Goal: Register for event/course

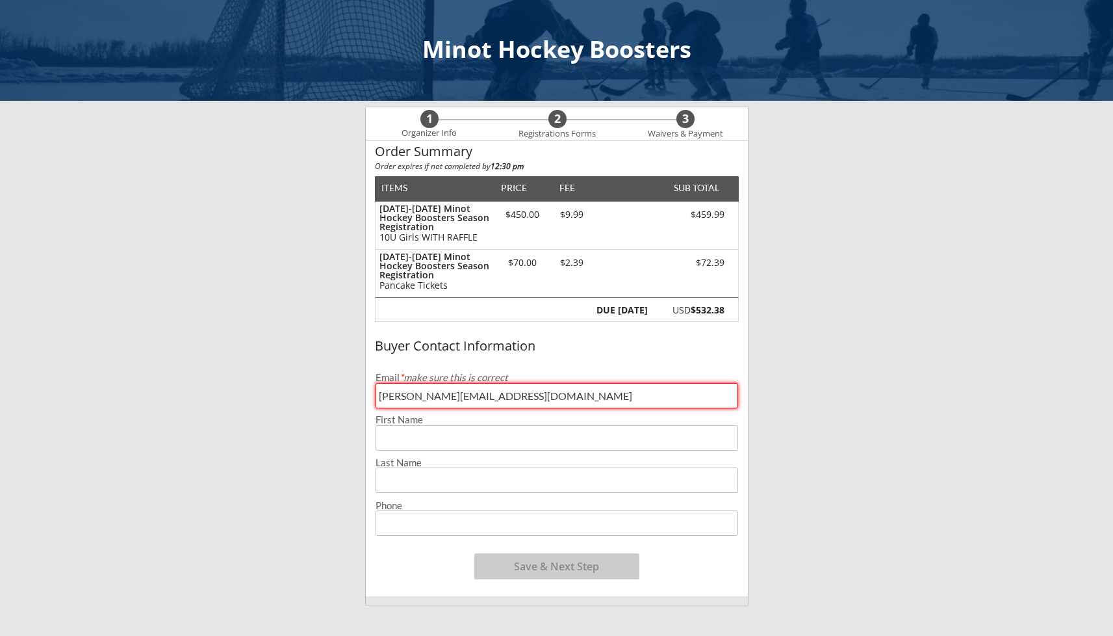
type input "[PERSON_NAME][EMAIL_ADDRESS][DOMAIN_NAME]"
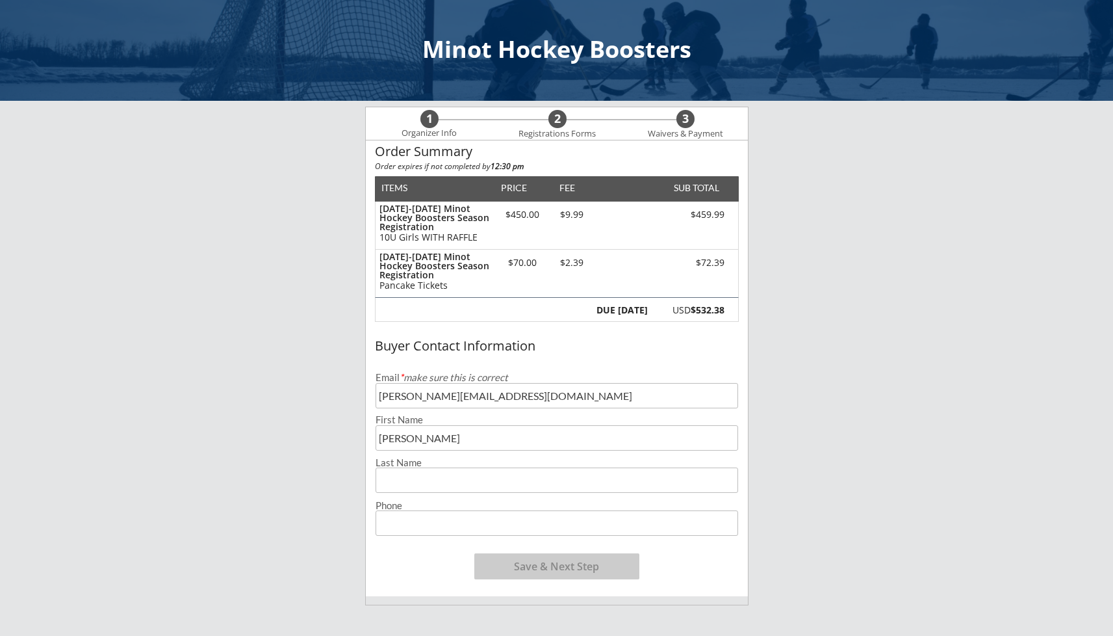
type input "[PERSON_NAME]"
type input "[PHONE_NUMBER]"
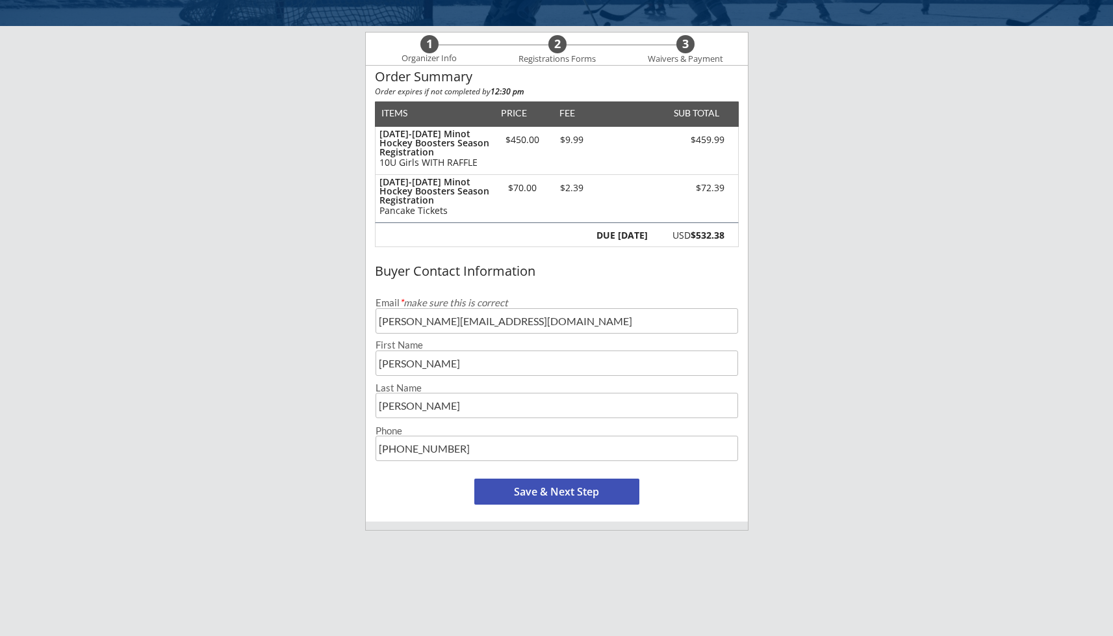
scroll to position [79, 0]
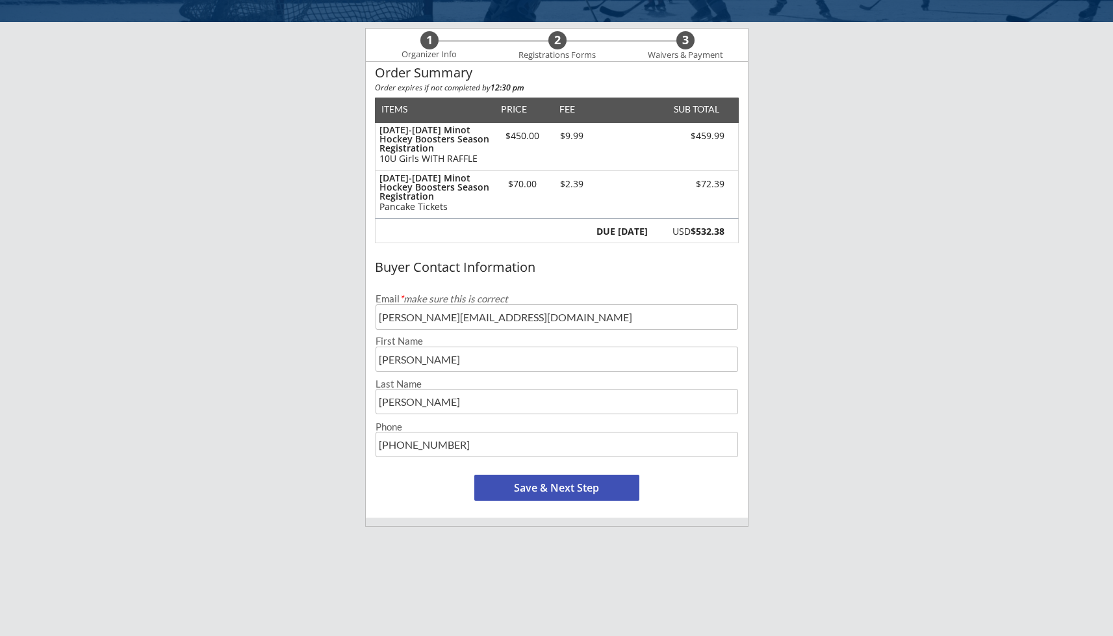
click at [524, 492] on button "Save & Next Step" at bounding box center [556, 487] width 165 height 26
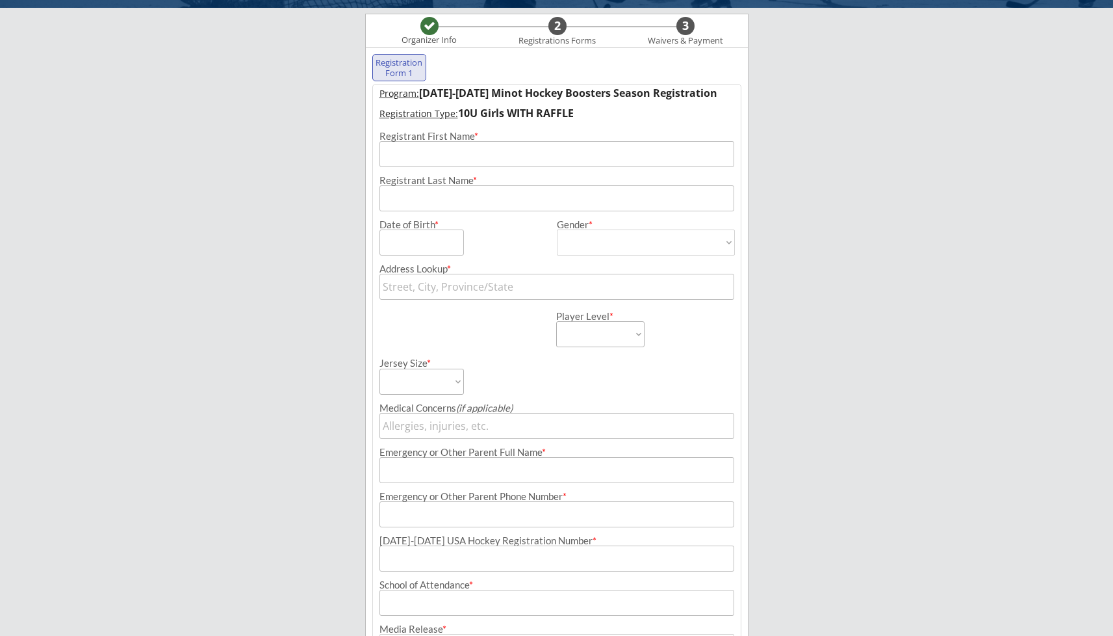
scroll to position [94, 0]
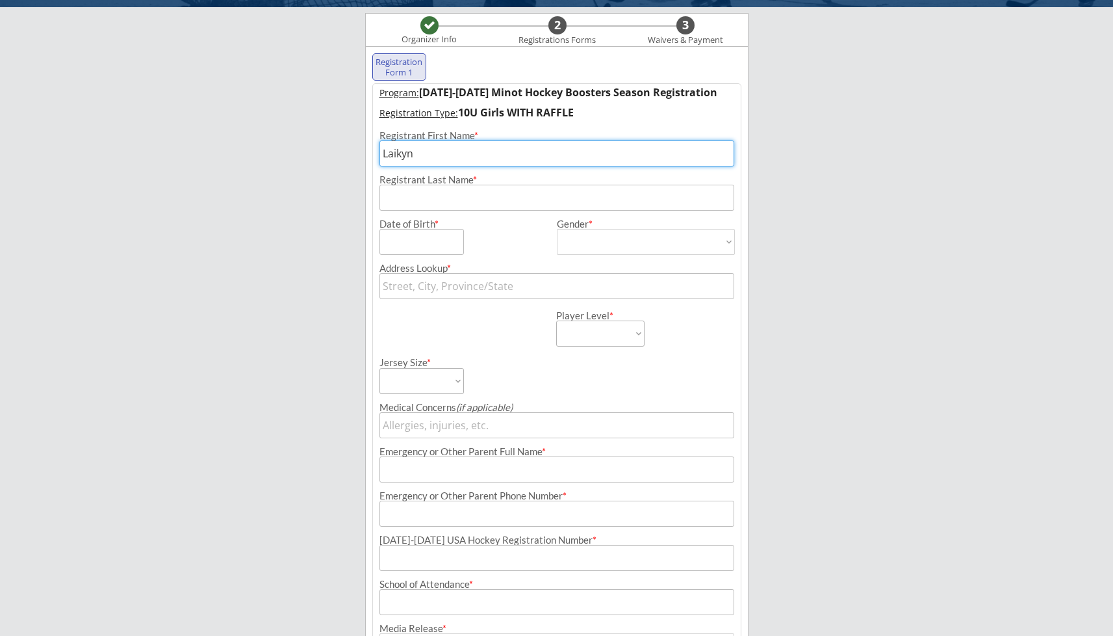
type input "Laikyn"
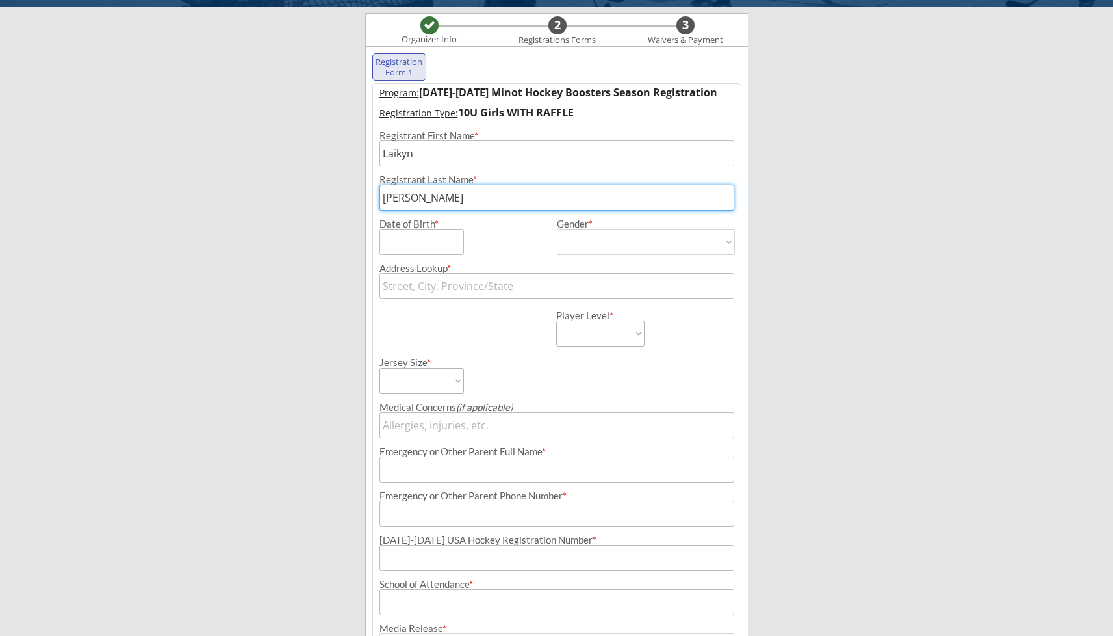
type input "[PERSON_NAME]"
click at [522, 234] on div "Date of Birth *" at bounding box center [464, 237] width 169 height 36
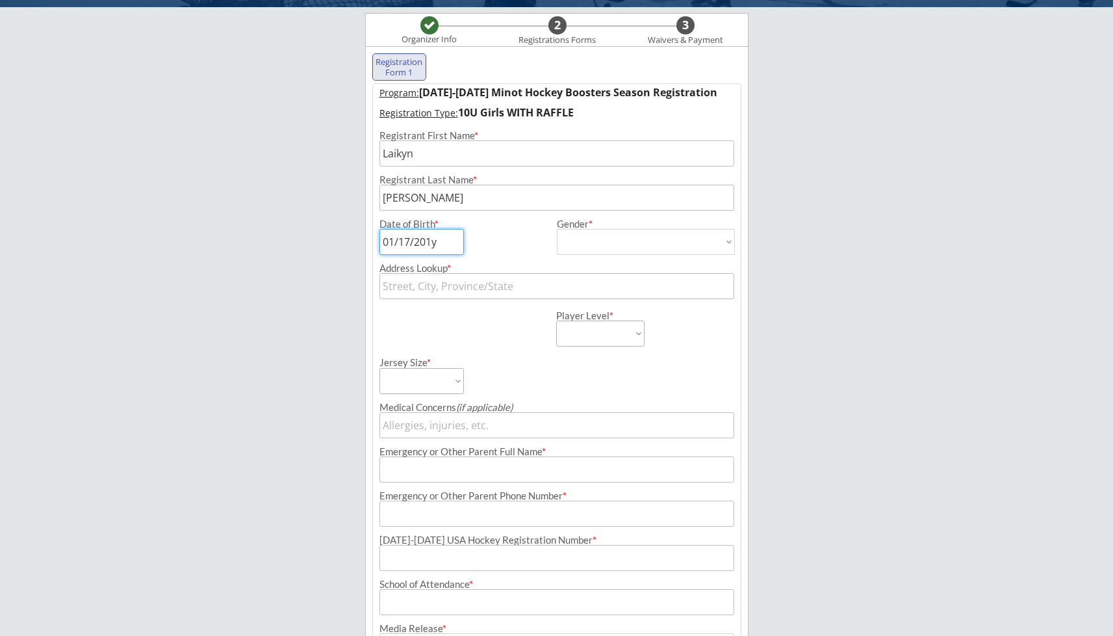
type input "[DATE]"
select select ""[DEMOGRAPHIC_DATA]""
type input "[DEMOGRAPHIC_DATA]"
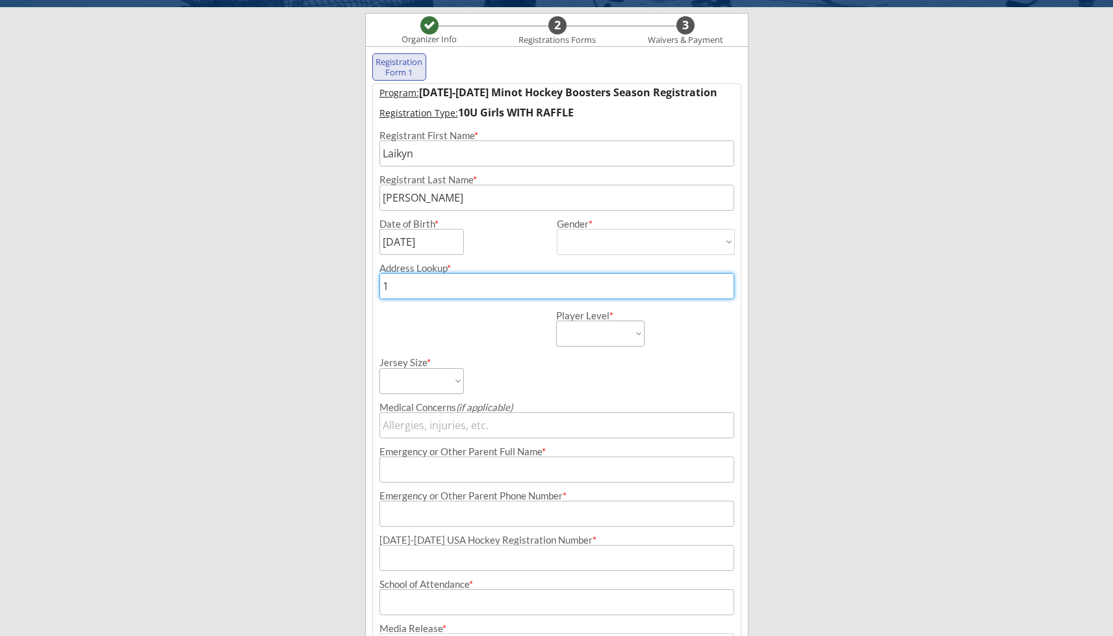
type input "19"
type input "[STREET_ADDRESS]"
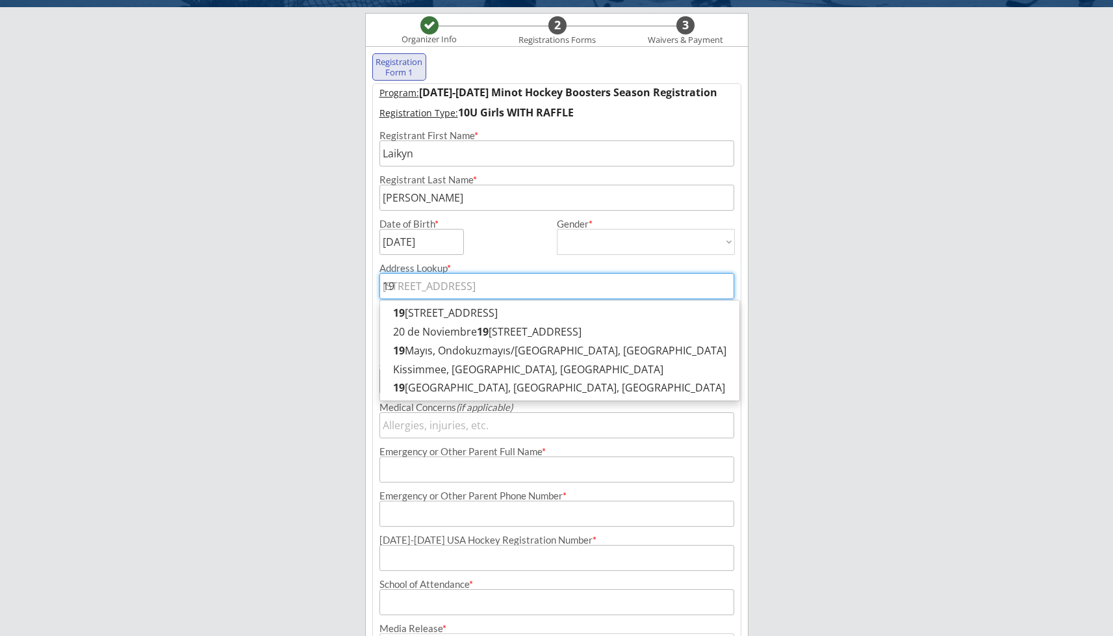
type input "195"
type input "1955 South [STREET_ADDRESS][PERSON_NAME]"
type input "1950"
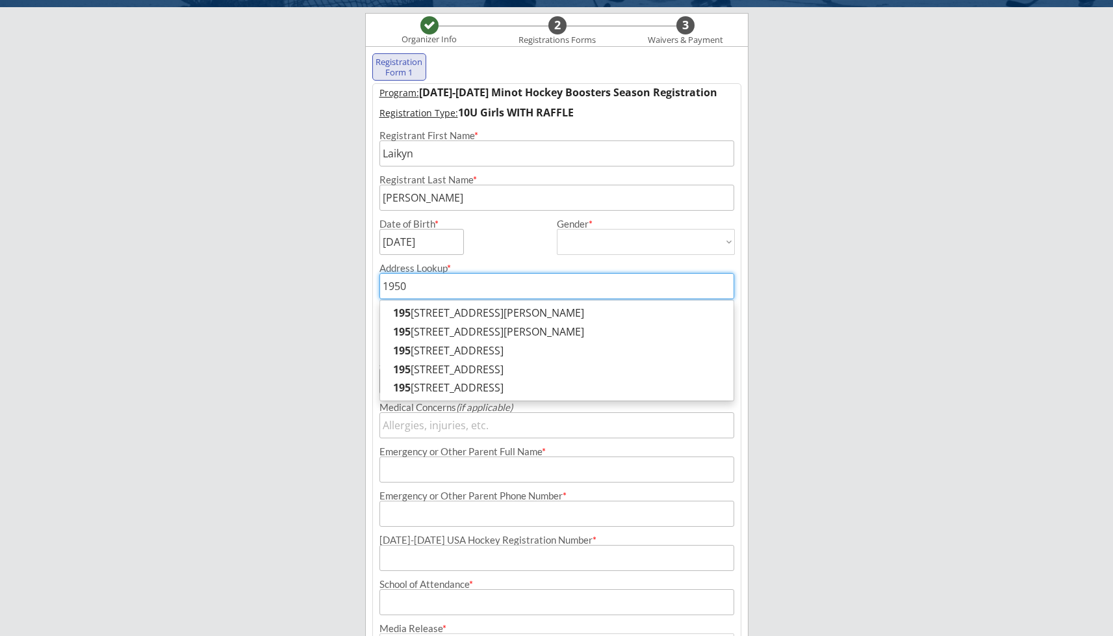
type input "[STREET_ADDRESS][PERSON_NAME]"
type input "1950"
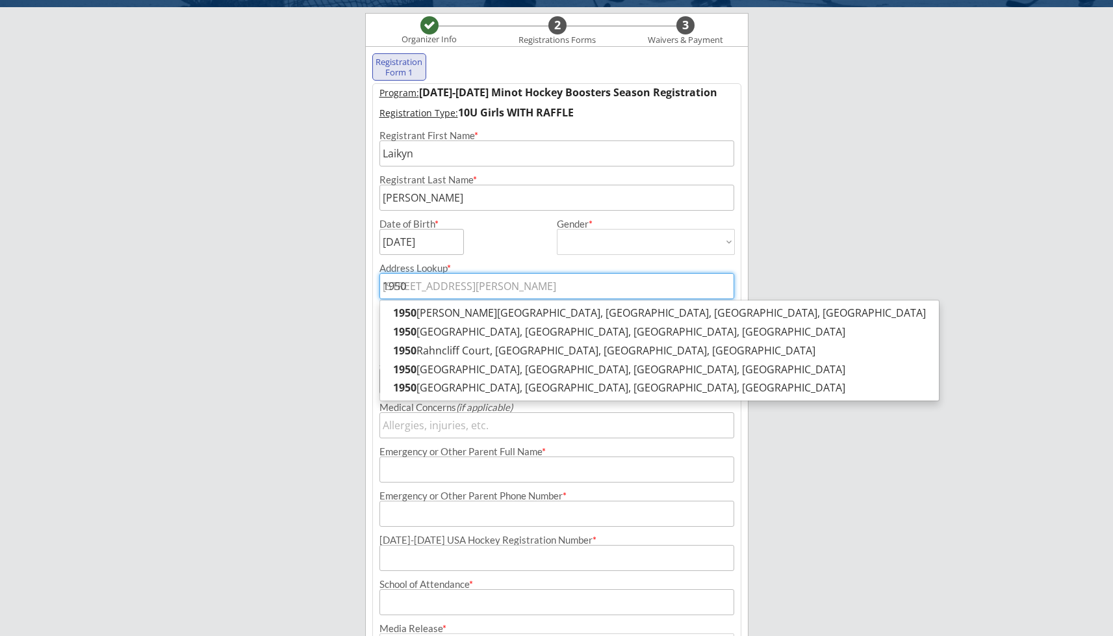
type input "1950 2"
type input "[STREET_ADDRESS]"
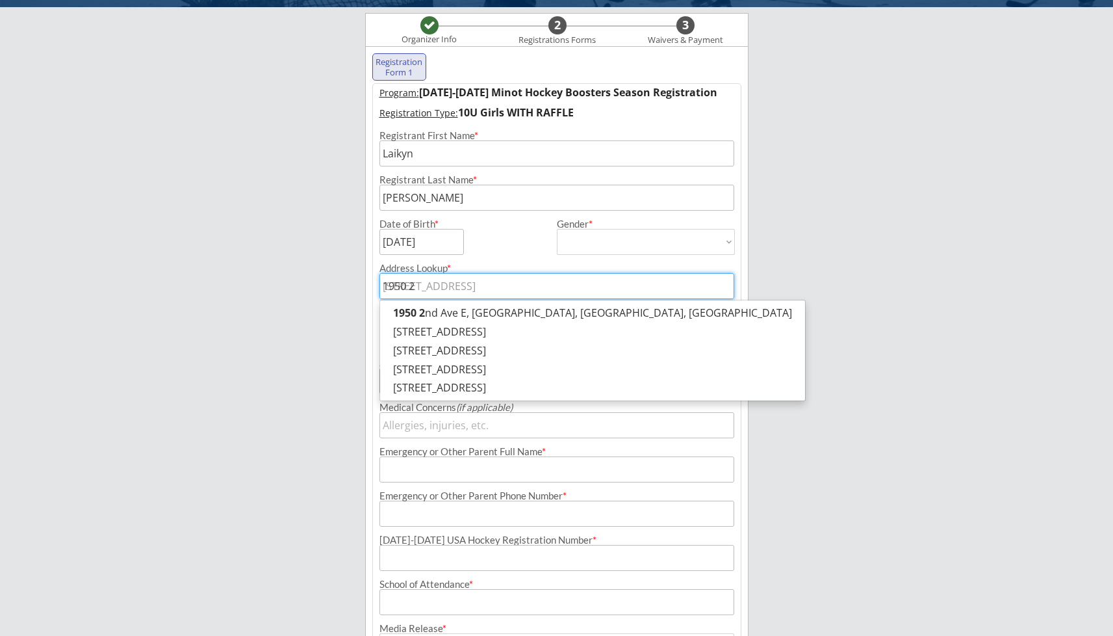
type input "1950 24"
type input "[STREET_ADDRESS]"
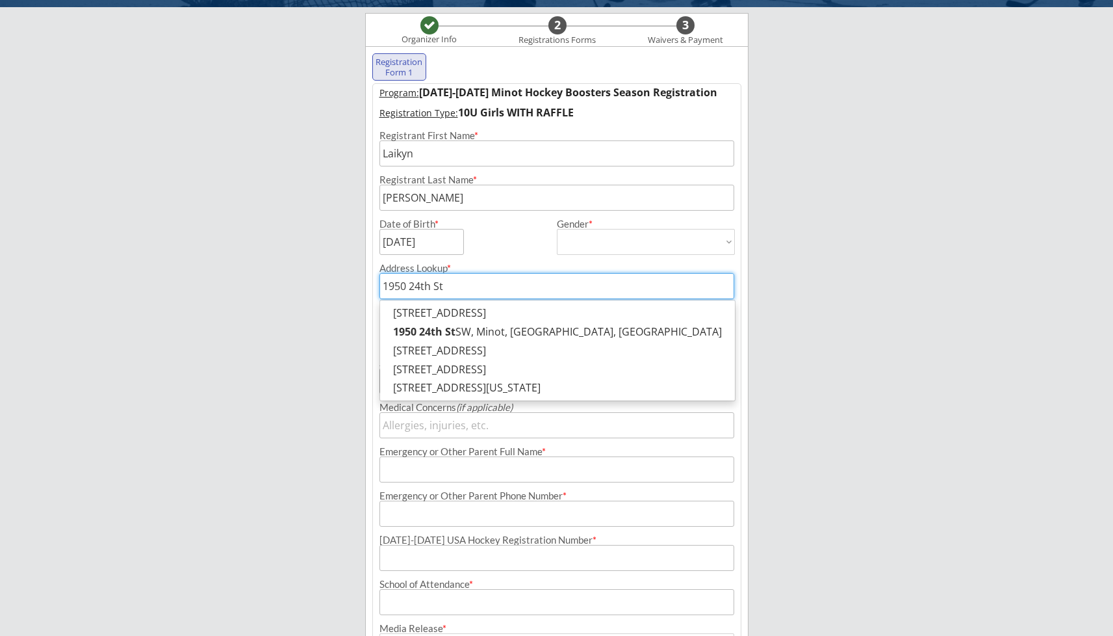
type input "[STREET_ADDRESS]"
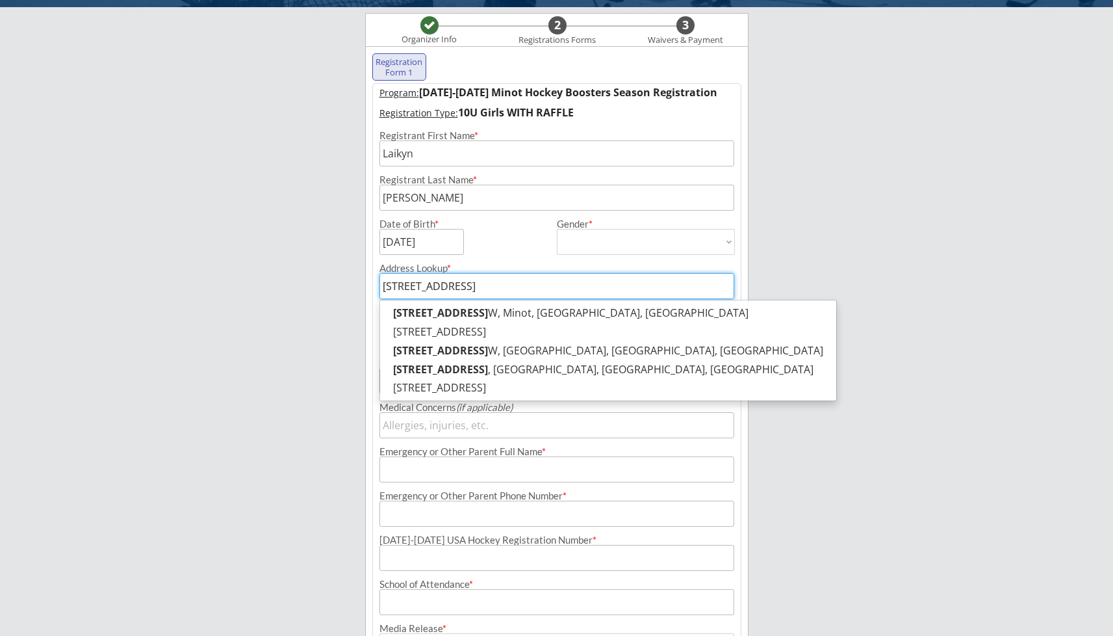
type input "[STREET_ADDRESS]"
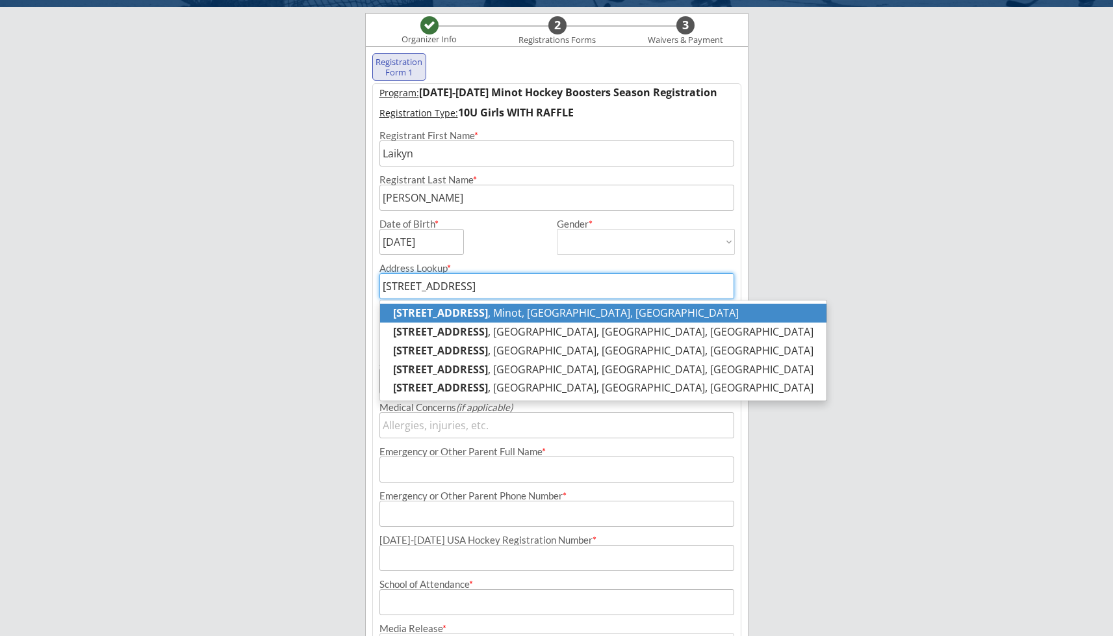
click at [535, 312] on p "[STREET_ADDRESS]" at bounding box center [603, 312] width 446 height 19
type input "[STREET_ADDRESS]"
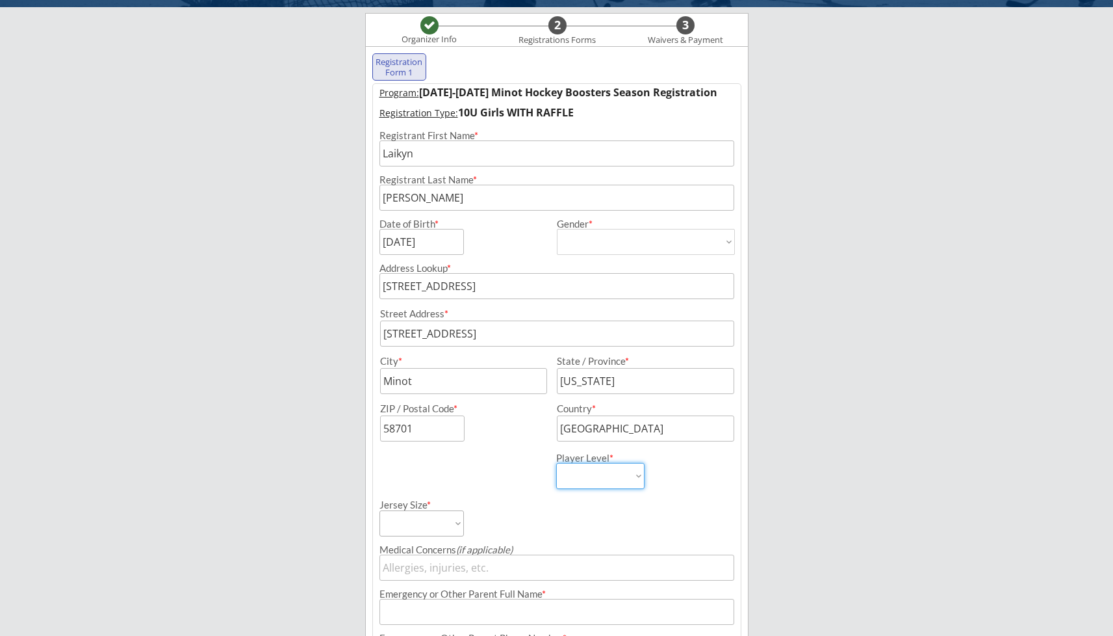
select select ""10U Girls""
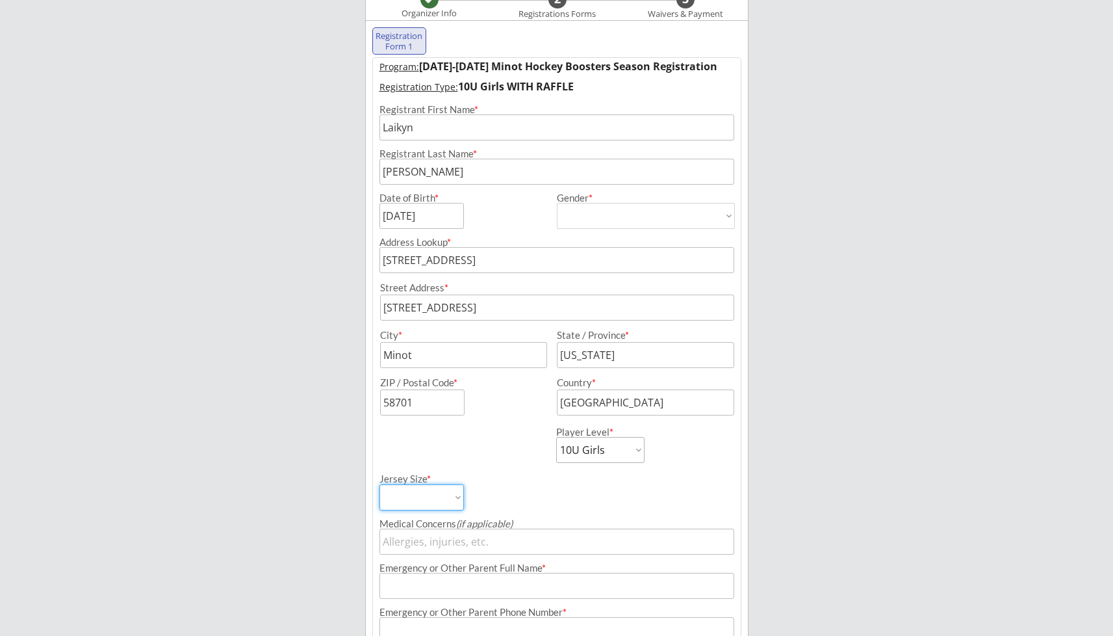
select select ""Adult Small""
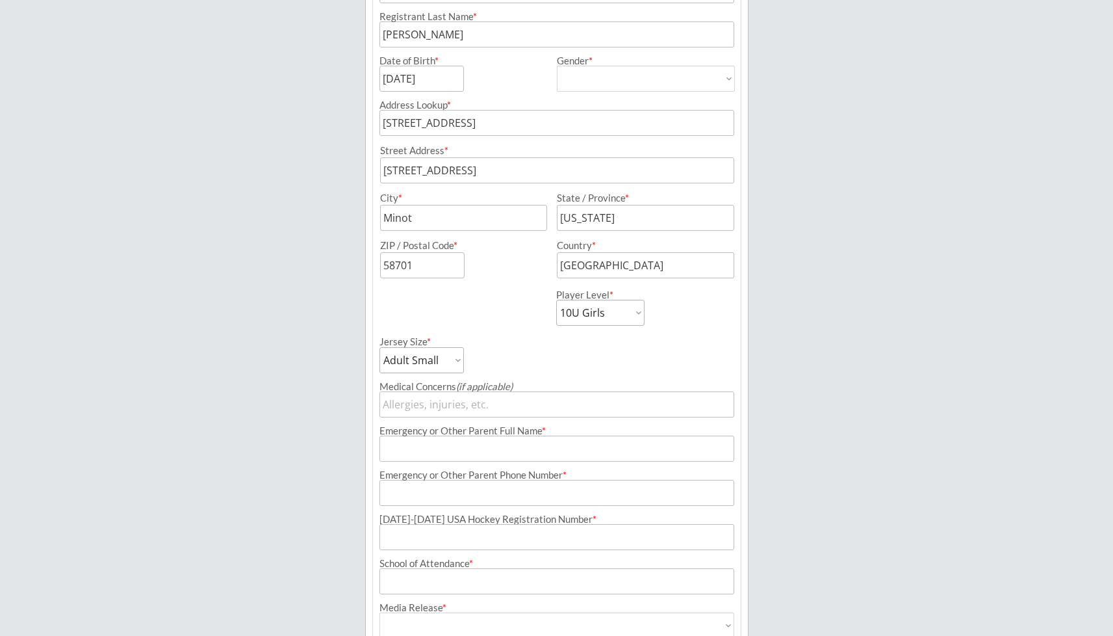
scroll to position [259, 0]
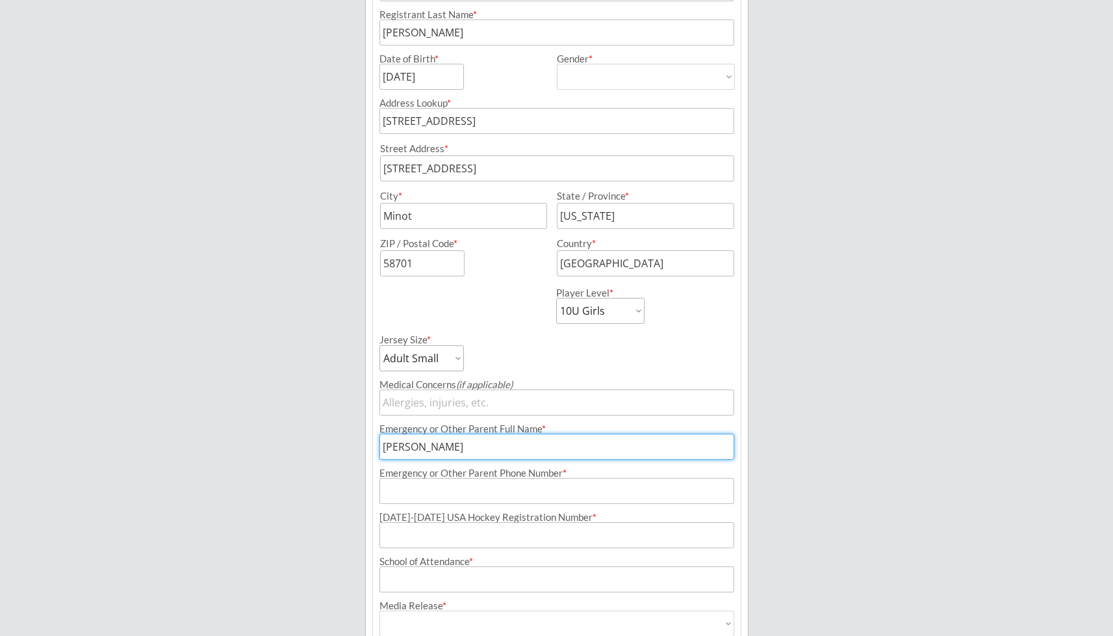
type input "[PERSON_NAME]"
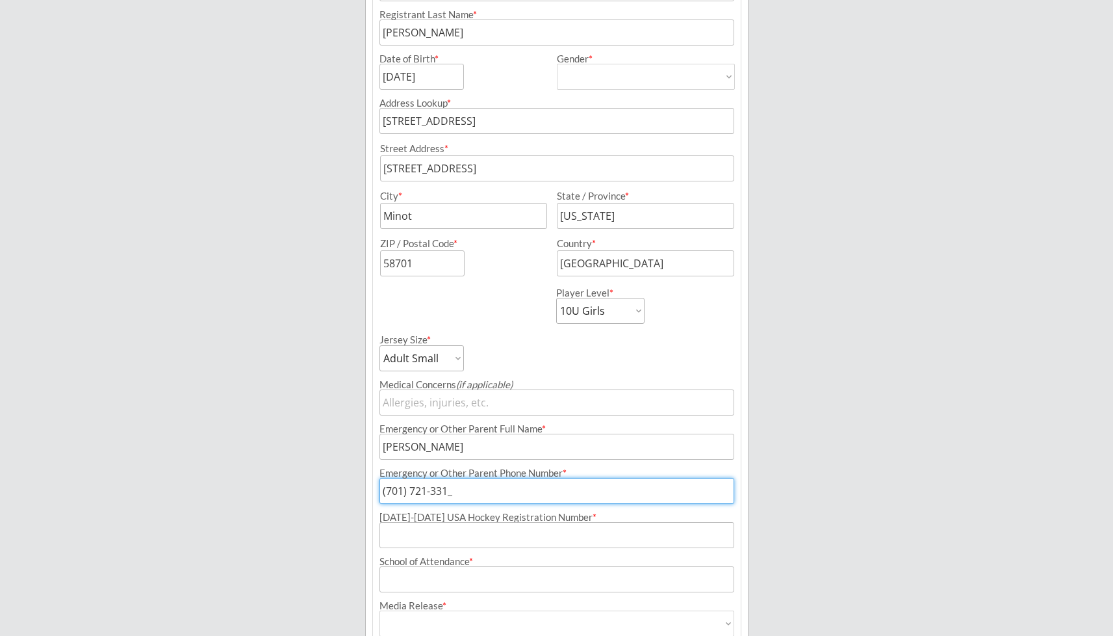
type input "[PHONE_NUMBER]"
click at [418, 542] on input "input" at bounding box center [557, 535] width 355 height 26
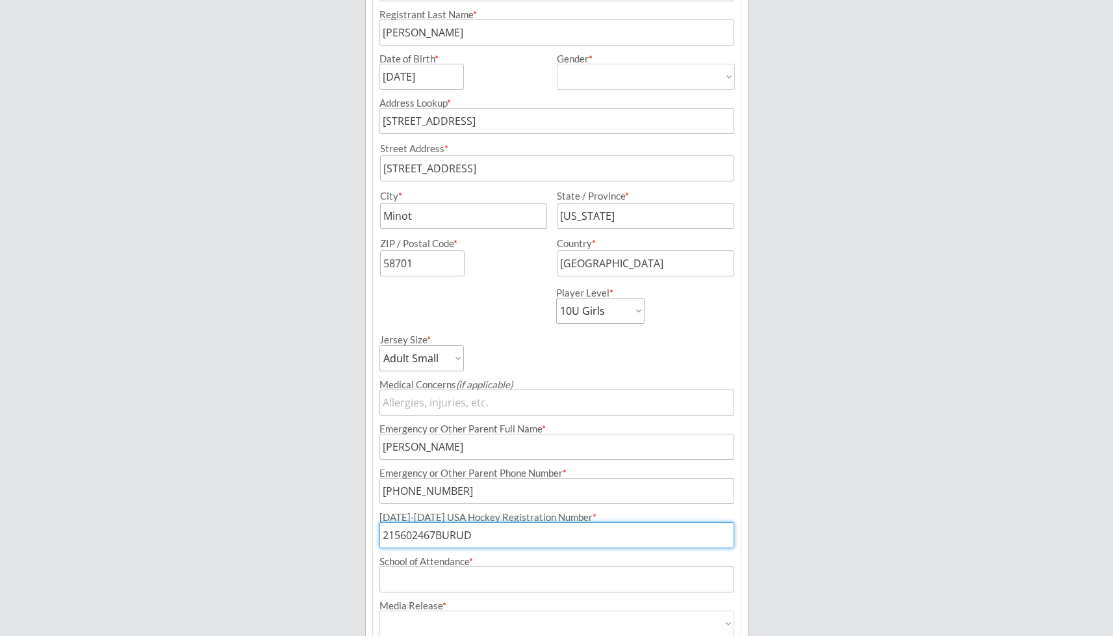
type input "215602467BURUD"
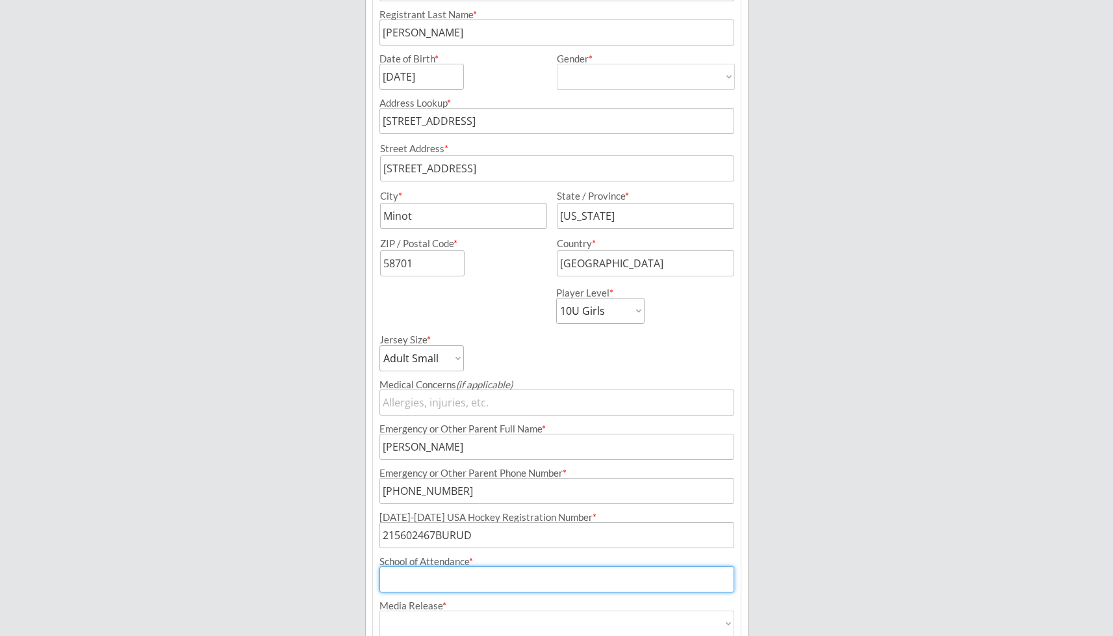
click at [404, 579] on input "input" at bounding box center [557, 579] width 355 height 26
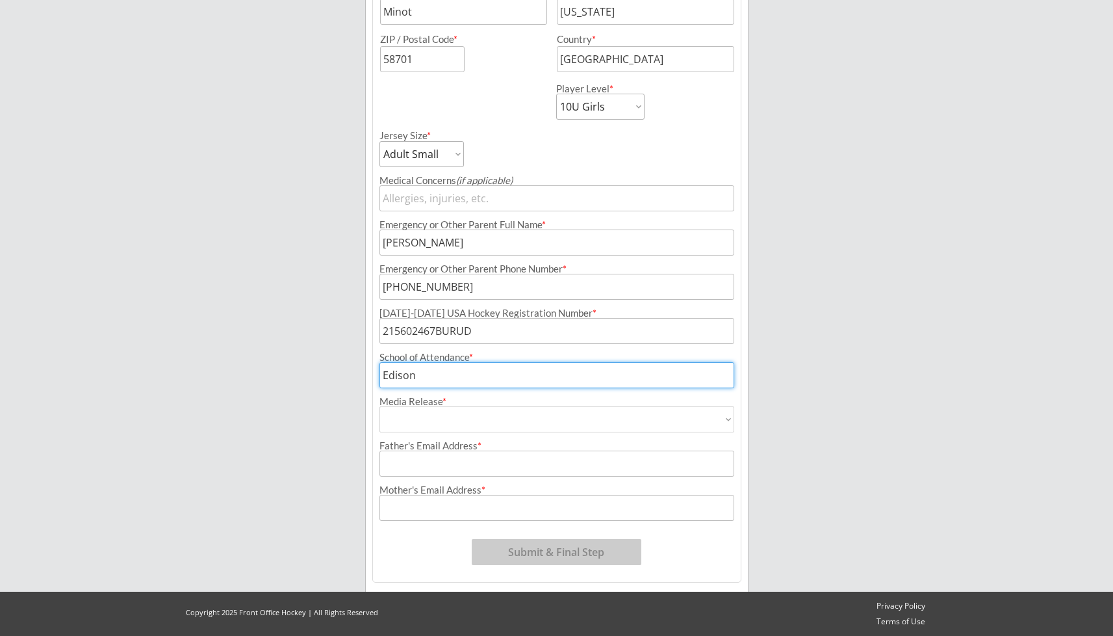
scroll to position [463, 0]
type input "Edison"
select select ""Yes""
type input "Yes"
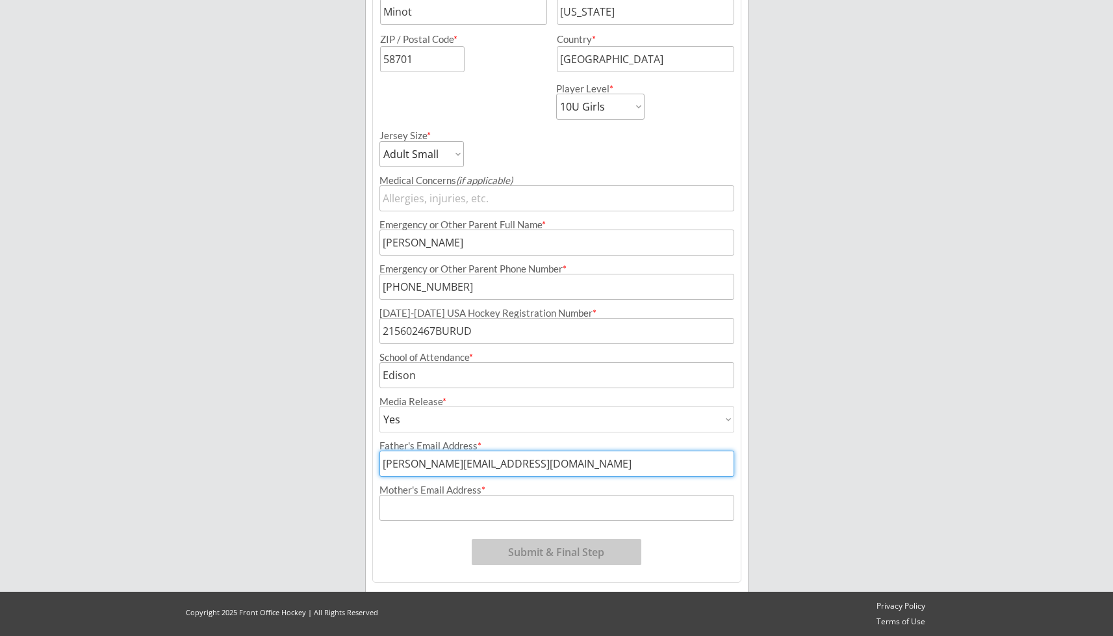
type input "[PERSON_NAME][EMAIL_ADDRESS][DOMAIN_NAME]"
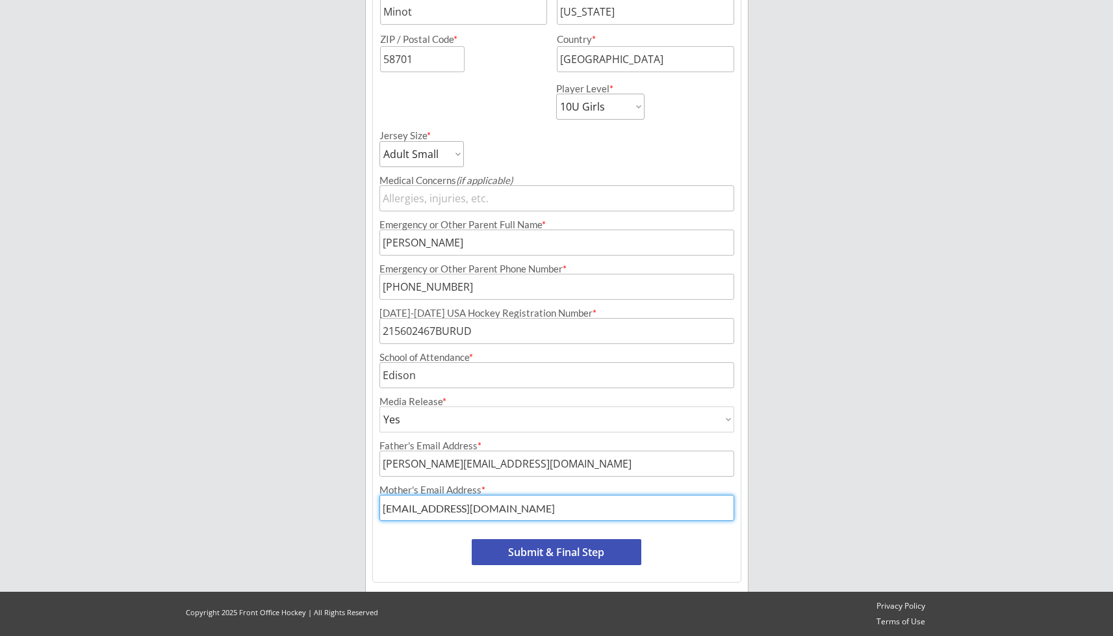
type input "[EMAIL_ADDRESS][DOMAIN_NAME]"
click at [547, 548] on button "Submit & Final Step" at bounding box center [557, 552] width 170 height 26
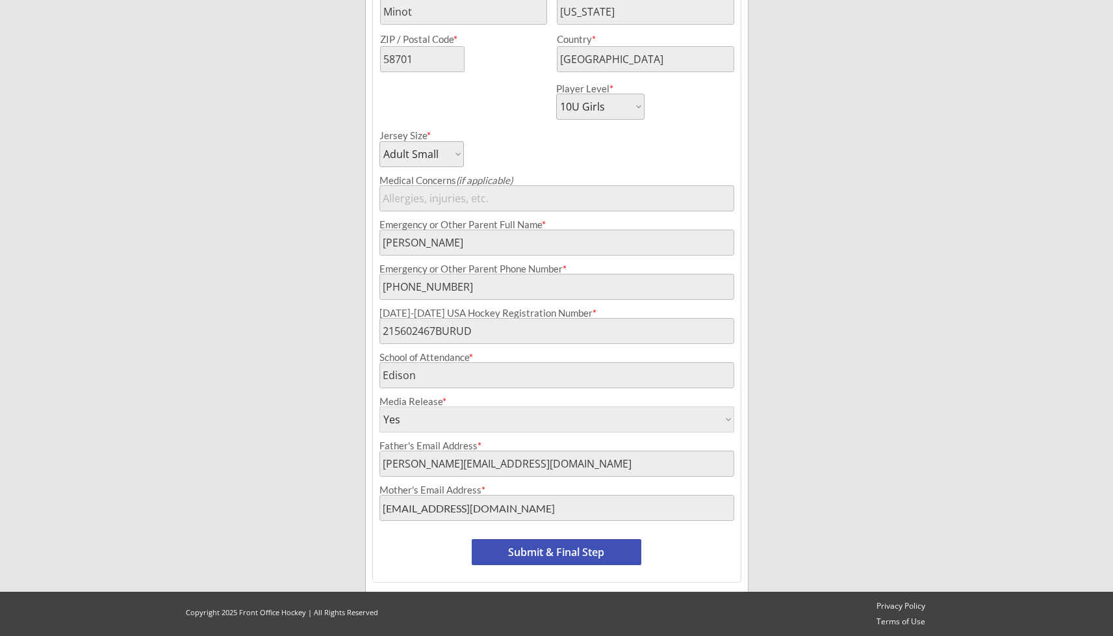
click at [506, 554] on button "Submit & Final Step" at bounding box center [557, 552] width 170 height 26
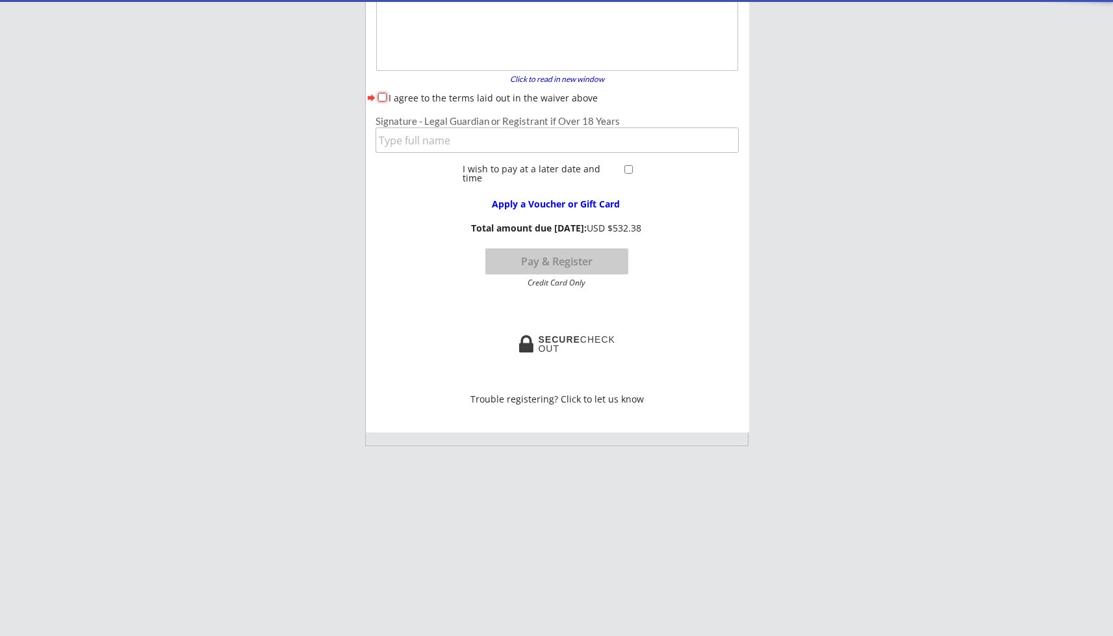
scroll to position [107, 0]
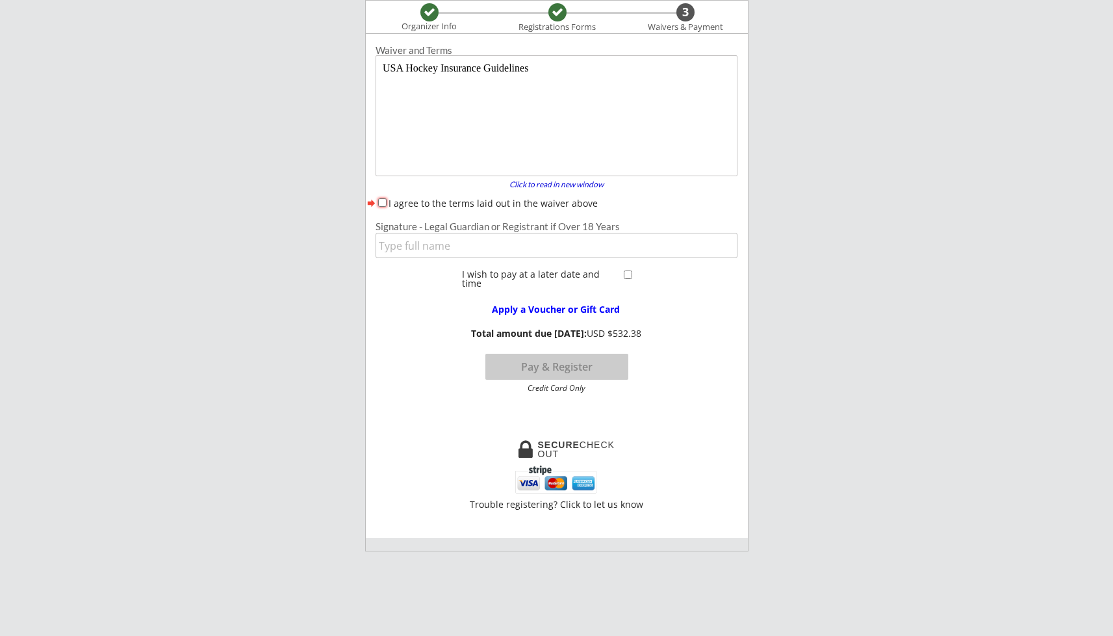
click at [383, 201] on input "I agree to the terms laid out in the waiver above" at bounding box center [382, 202] width 8 height 8
checkbox input "true"
click at [389, 246] on input "input" at bounding box center [557, 245] width 362 height 25
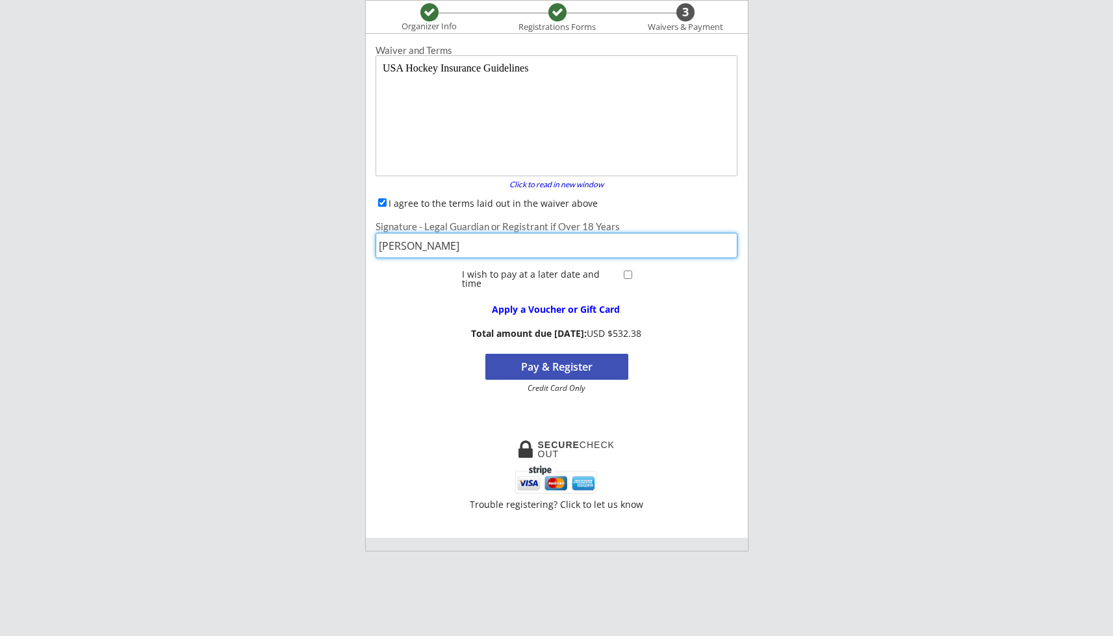
type input "[PERSON_NAME]"
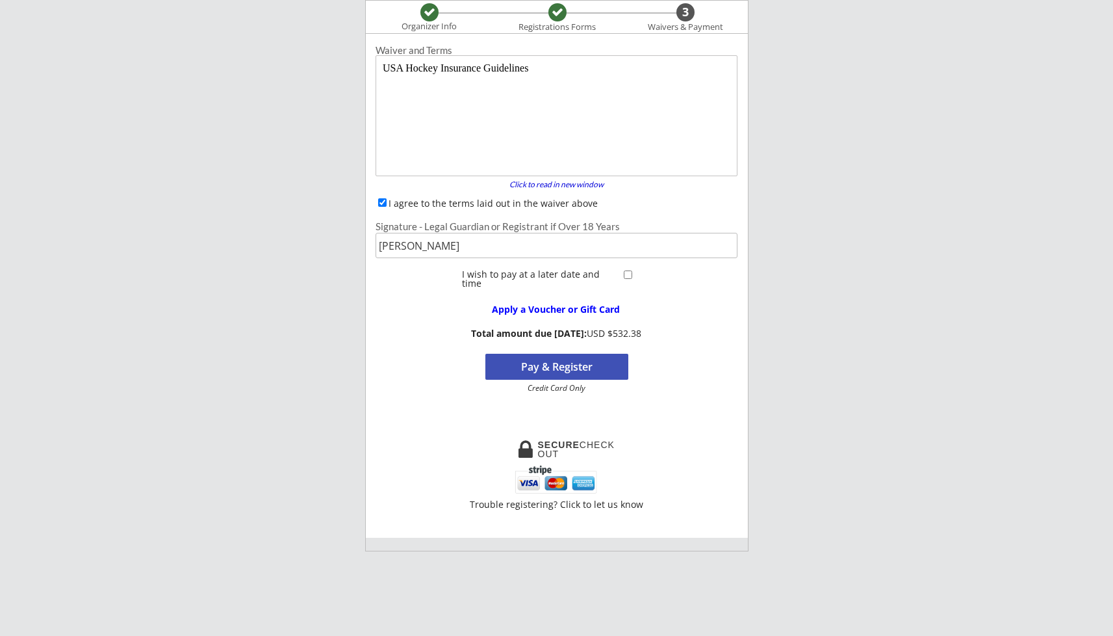
click at [563, 368] on button "Pay & Register" at bounding box center [556, 367] width 143 height 26
